Goal: Entertainment & Leisure: Consume media (video, audio)

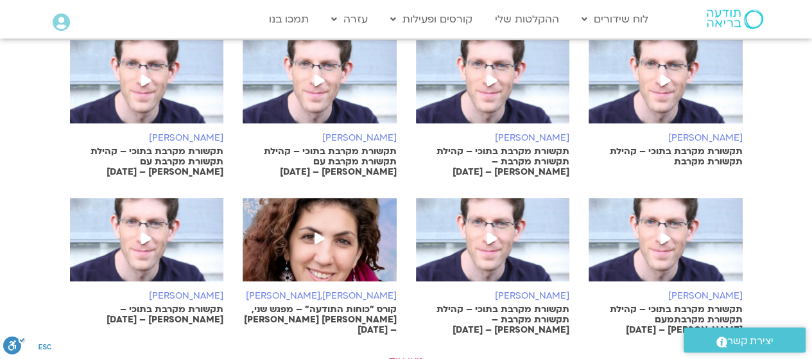
scroll to position [835, 0]
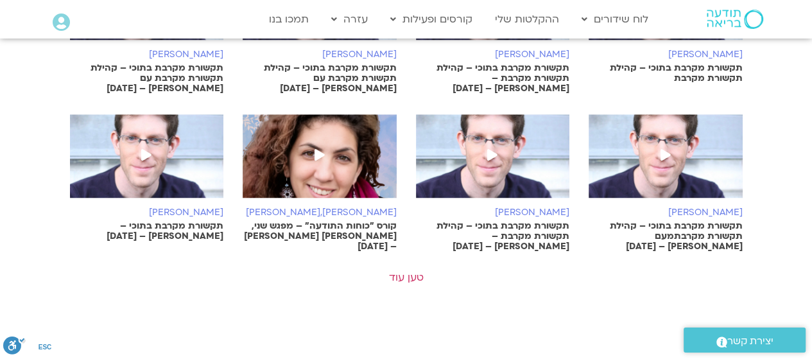
click at [401, 279] on link "טען עוד" at bounding box center [406, 277] width 35 height 14
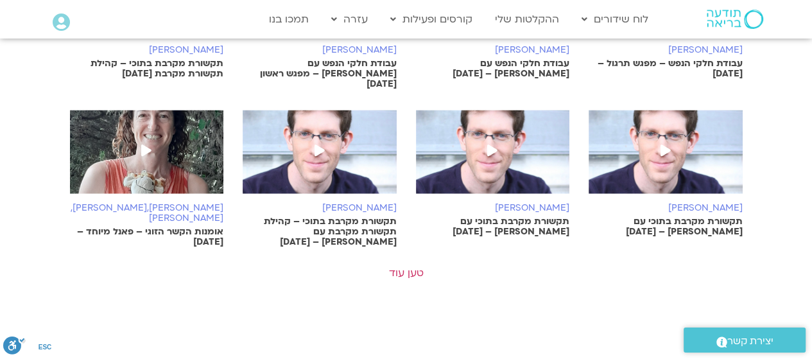
scroll to position [1541, 0]
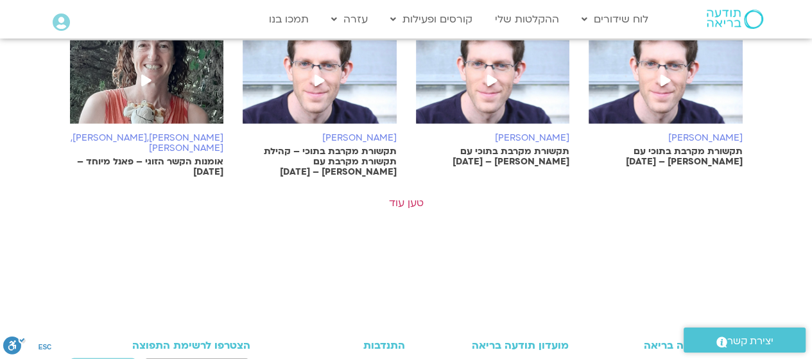
click at [410, 196] on link "טען עוד" at bounding box center [406, 203] width 35 height 14
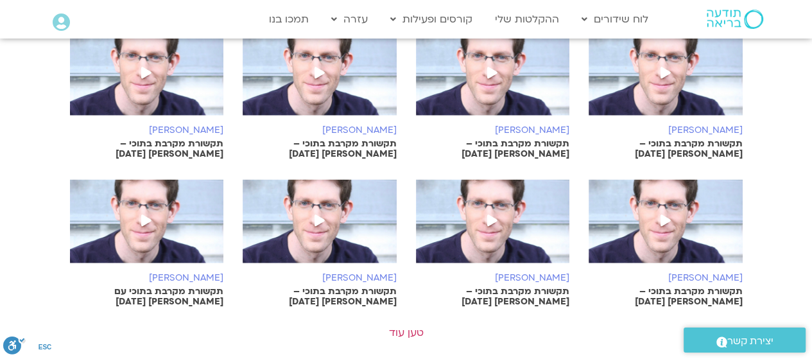
scroll to position [1990, 0]
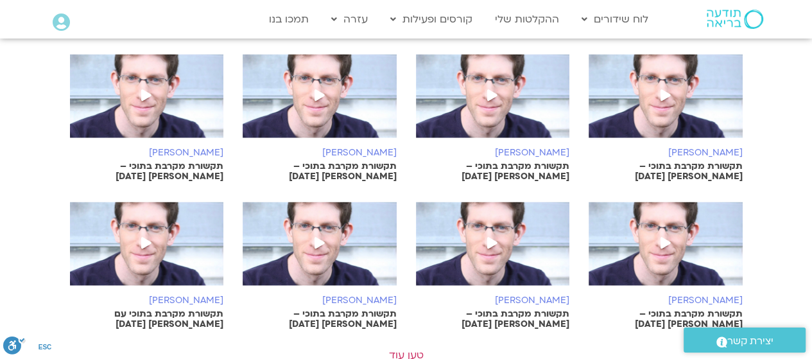
click at [403, 347] on link "טען עוד" at bounding box center [406, 354] width 35 height 14
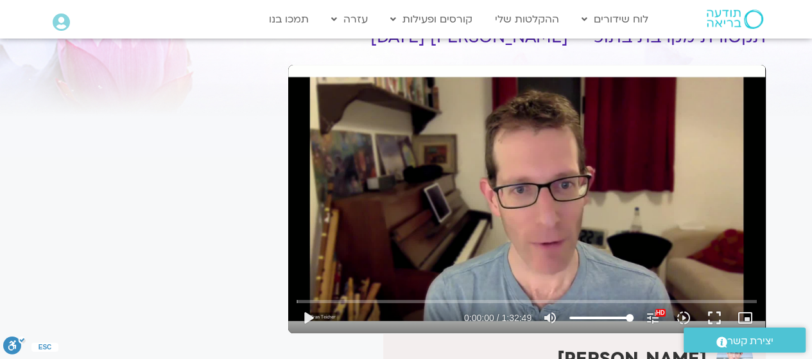
scroll to position [132, 0]
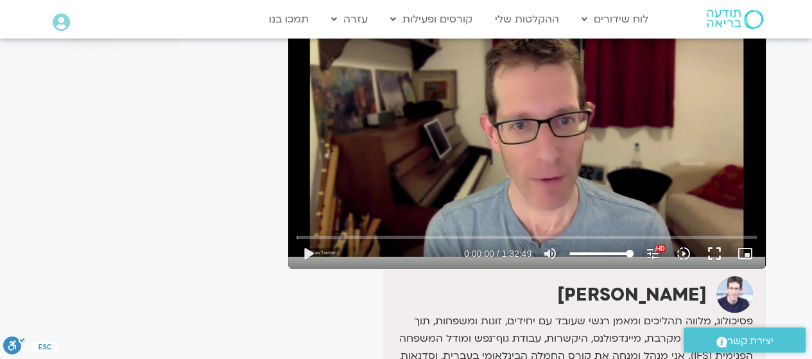
click at [313, 256] on button "play_arrow" at bounding box center [308, 253] width 31 height 31
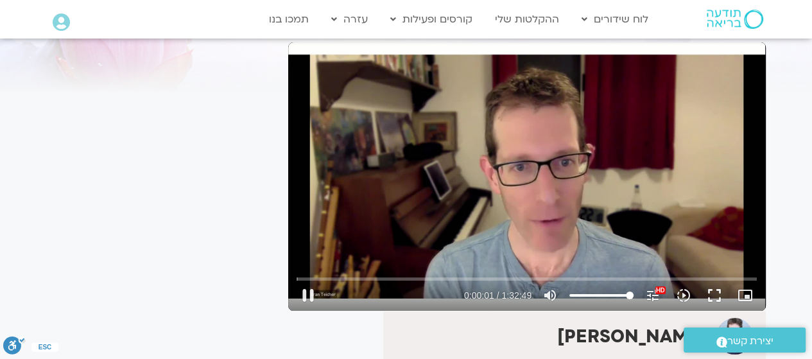
scroll to position [68, 0]
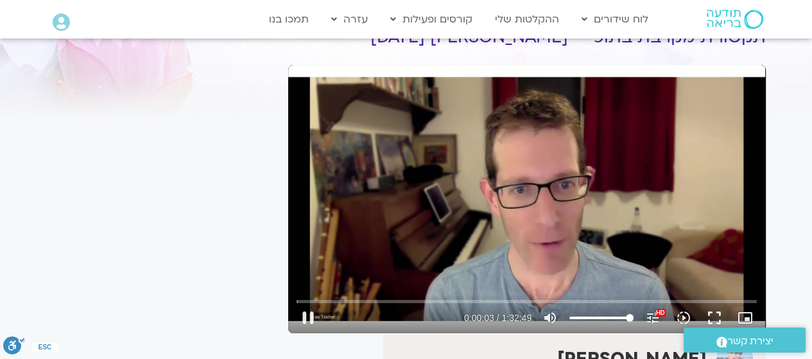
type input "3.350127"
type input "5.475424"
click at [304, 315] on button "pause" at bounding box center [308, 317] width 31 height 31
type input "535.191712"
